Goal: Check status: Check status

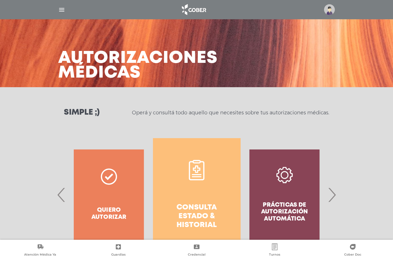
scroll to position [252, 0]
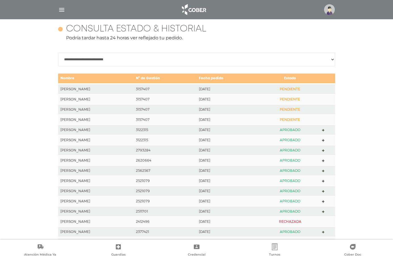
click at [59, 10] on img "button" at bounding box center [61, 9] width 7 height 7
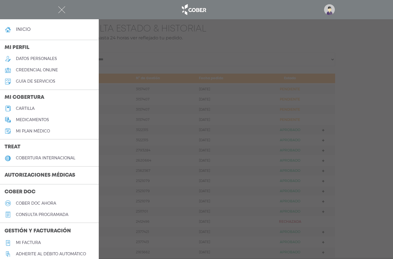
click at [48, 178] on h3 "Autorizaciones médicas" at bounding box center [40, 175] width 80 height 11
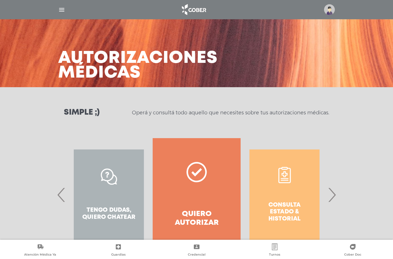
click at [297, 192] on div "Consulta estado & historial" at bounding box center [284, 194] width 88 height 113
drag, startPoint x: 333, startPoint y: 198, endPoint x: 302, endPoint y: 198, distance: 30.3
click at [332, 198] on span "›" at bounding box center [331, 195] width 11 height 31
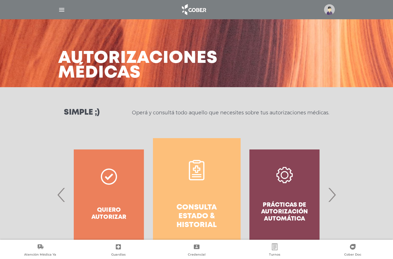
click at [196, 199] on link "Consulta estado & historial" at bounding box center [197, 194] width 88 height 113
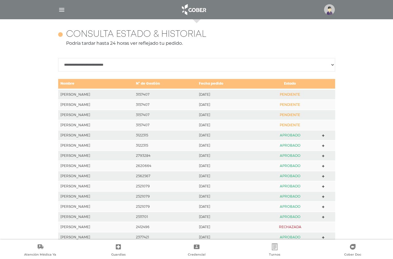
scroll to position [252, 0]
